Goal: Task Accomplishment & Management: Use online tool/utility

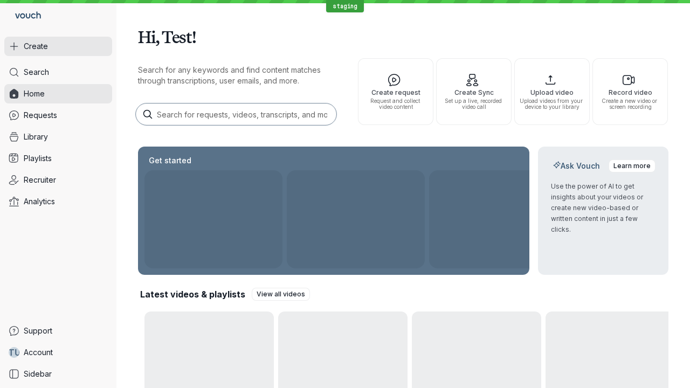
click at [58, 46] on button "Create" at bounding box center [58, 46] width 108 height 19
